Goal: Transaction & Acquisition: Purchase product/service

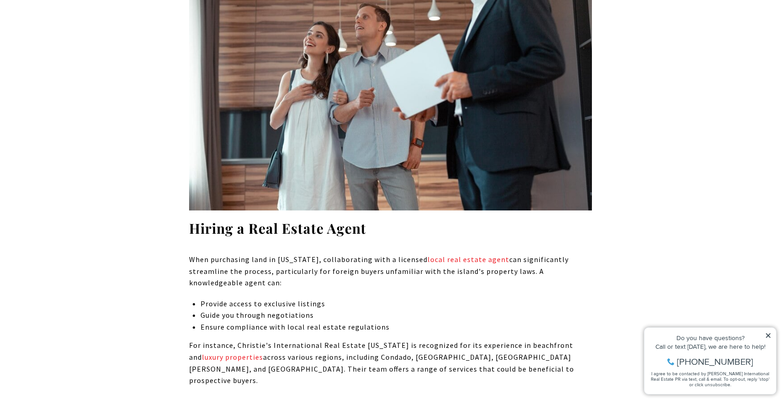
scroll to position [2645, 0]
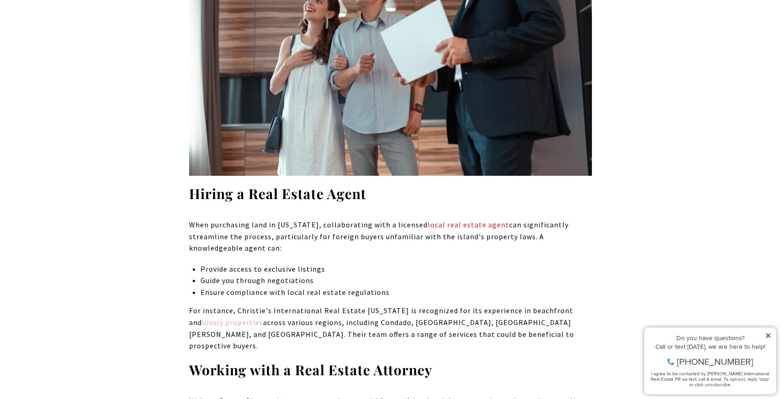
click at [223, 318] on link "luxury properties" at bounding box center [232, 322] width 61 height 9
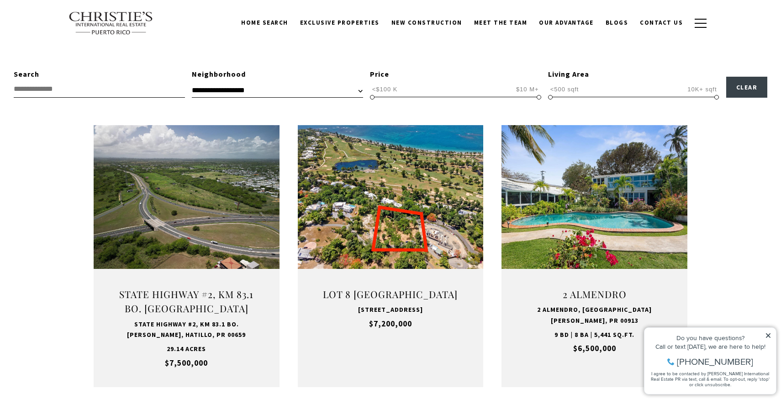
scroll to position [191, 0]
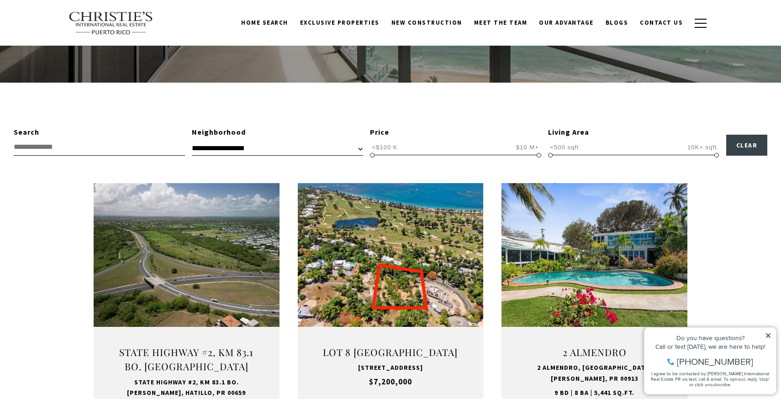
click at [415, 141] on span "<$100 K $10 M+ <$100 K $10 M+ <$100 K — $10 M+" at bounding box center [455, 146] width 171 height 17
type input "**********"
drag, startPoint x: 536, startPoint y: 156, endPoint x: 373, endPoint y: 164, distance: 163.8
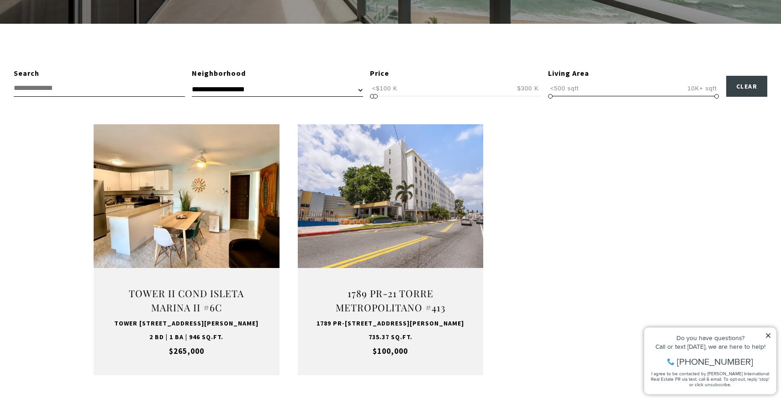
scroll to position [274, 0]
